Goal: Information Seeking & Learning: Learn about a topic

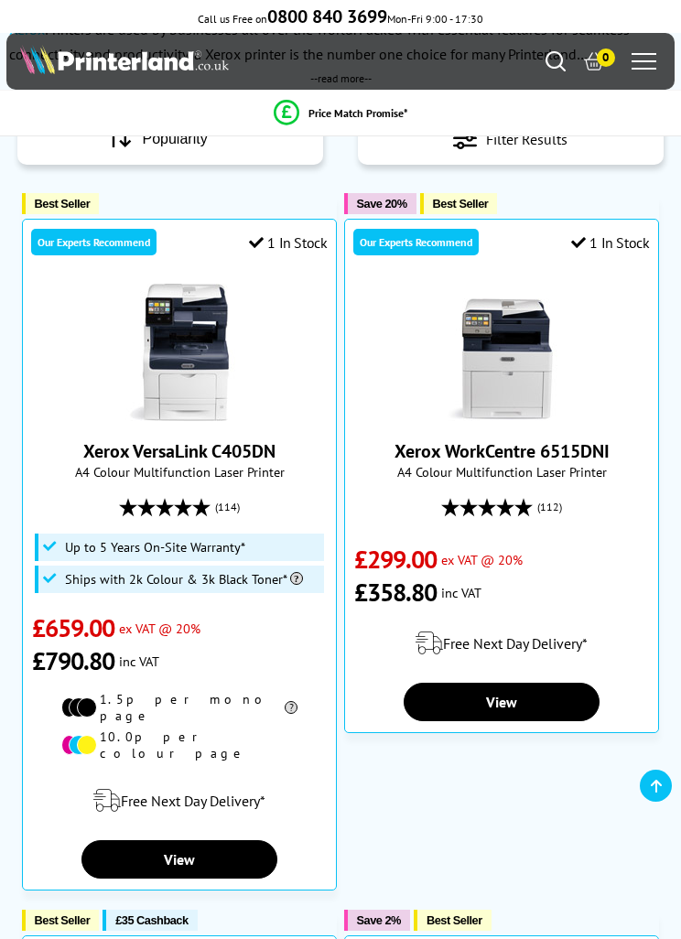
scroll to position [186, 0]
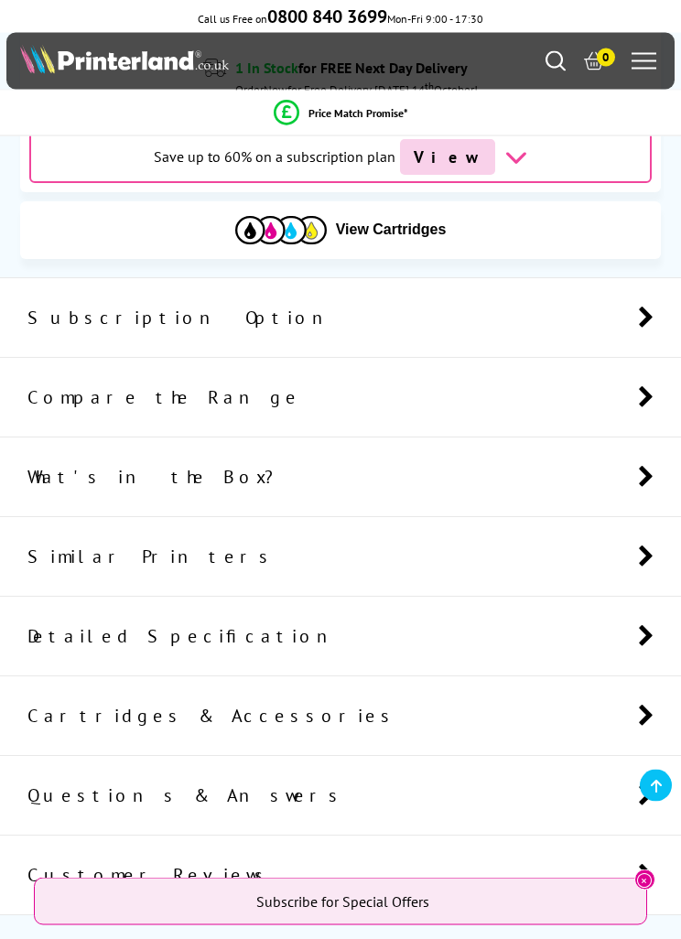
click at [79, 474] on span "What's in the Box?" at bounding box center [152, 478] width 250 height 24
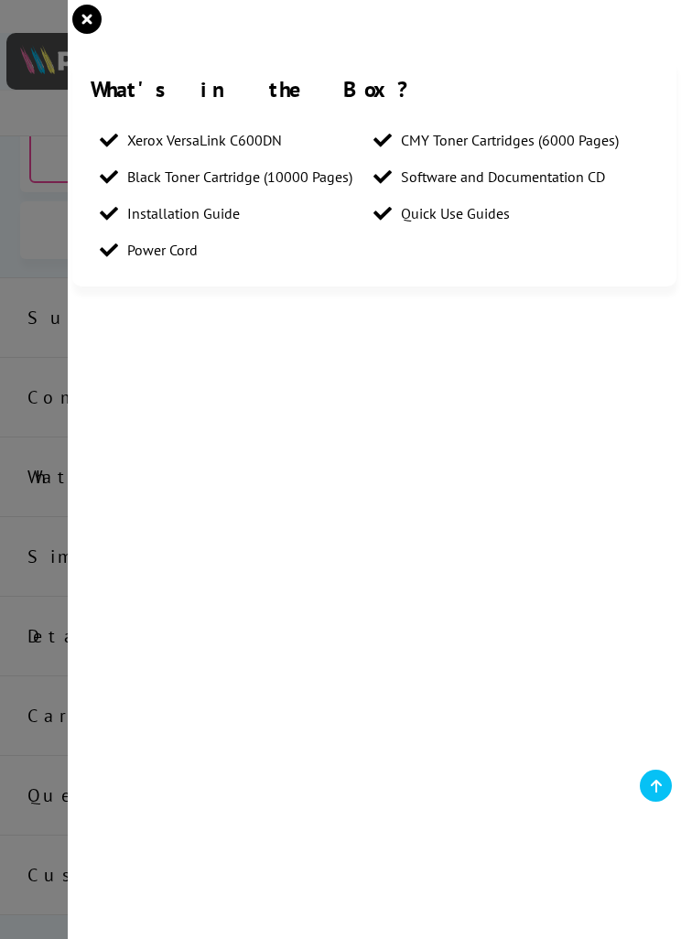
click at [81, 16] on icon "close modal" at bounding box center [86, 19] width 29 height 29
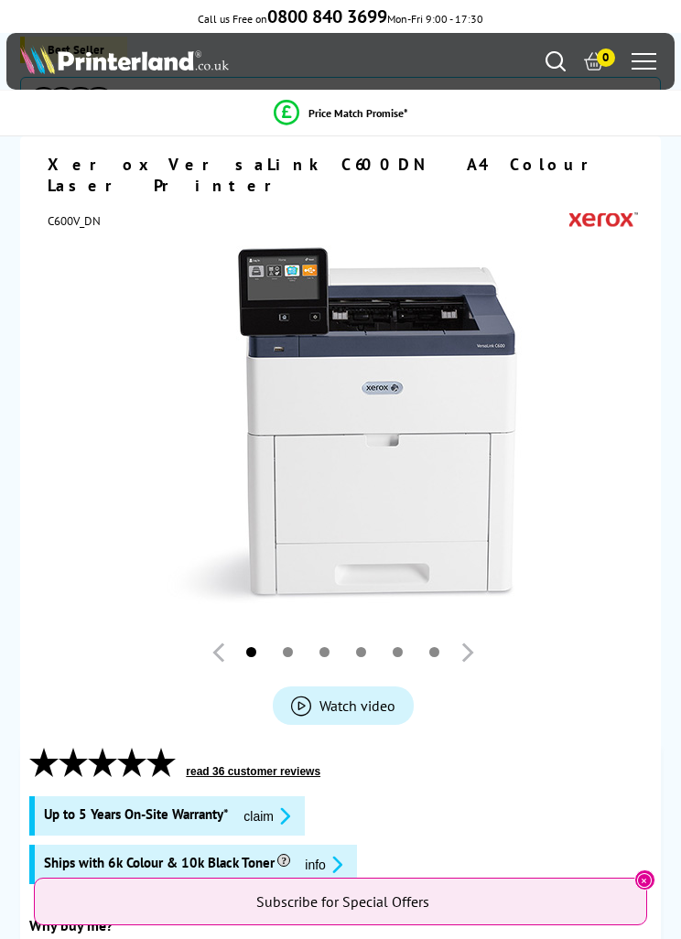
scroll to position [0, 0]
